Goal: Information Seeking & Learning: Learn about a topic

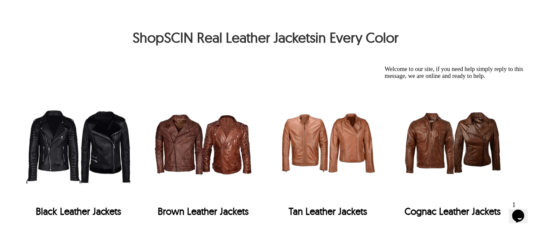
scroll to position [1723, 7]
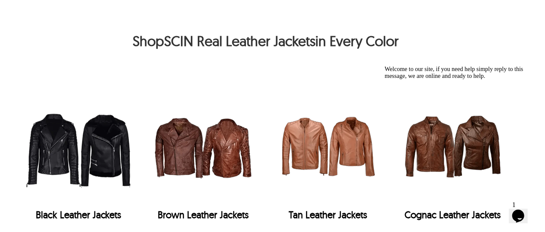
click at [58, 107] on img "Black Leather Jackets" at bounding box center [78, 146] width 116 height 116
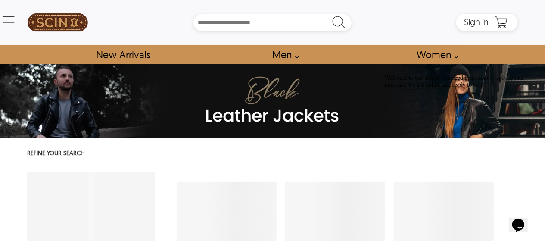
select select "********"
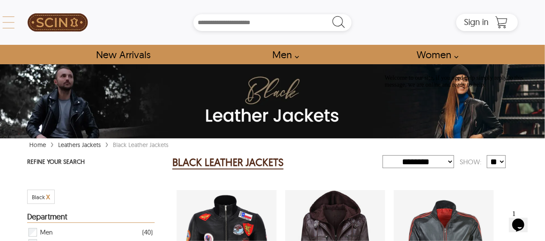
click at [27, 21] on div "← Menu New Arrivals Men Leather Jackets Aviator Leather Jackets Bomber Leather …" at bounding box center [272, 22] width 491 height 45
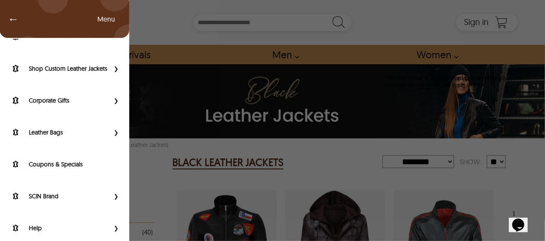
scroll to position [145, 0]
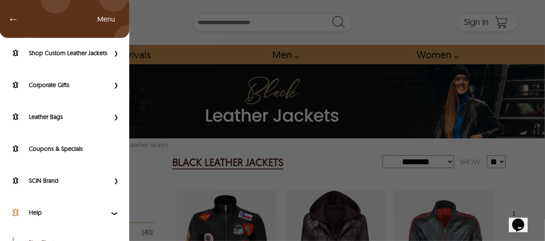
click at [34, 217] on label "Help" at bounding box center [69, 212] width 81 height 9
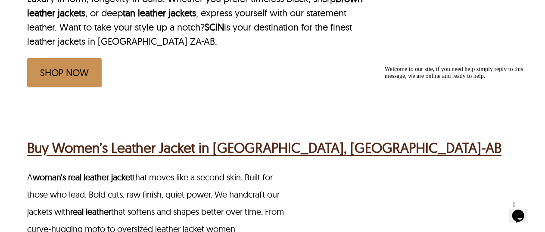
scroll to position [510, 0]
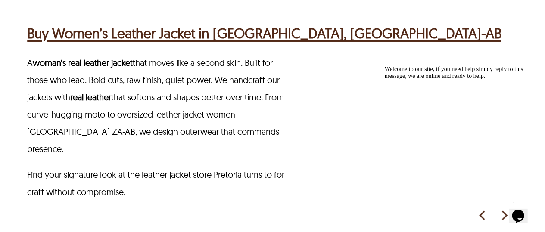
click at [117, 23] on h2 "Buy Women’s Leather Jacket in [GEOGRAPHIC_DATA], [GEOGRAPHIC_DATA]-AB" at bounding box center [264, 33] width 474 height 21
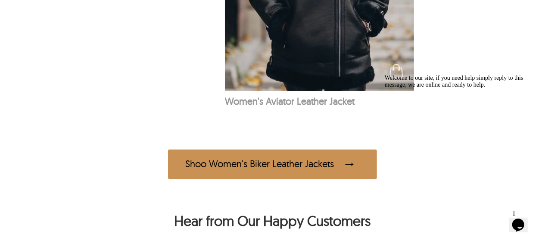
scroll to position [732, 0]
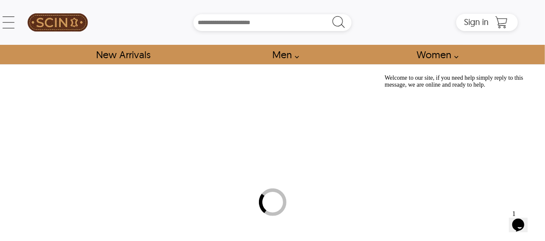
select select "********"
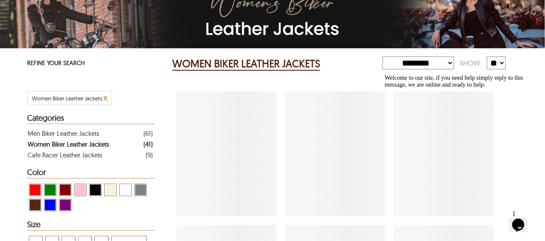
scroll to position [172, 0]
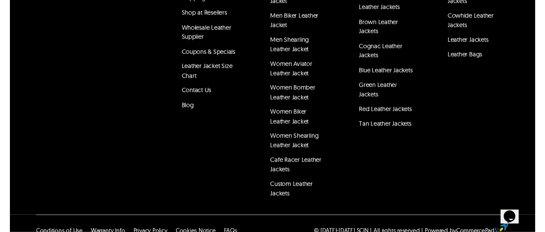
scroll to position [381, 0]
